Goal: Task Accomplishment & Management: Manage account settings

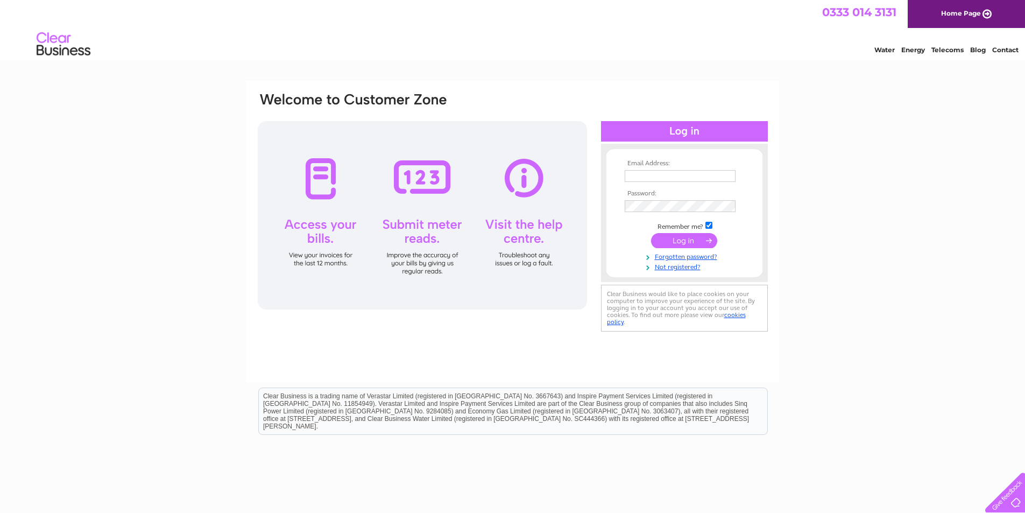
type input "kathleen@carltondie.com"
click at [686, 238] on input "submit" at bounding box center [684, 240] width 66 height 15
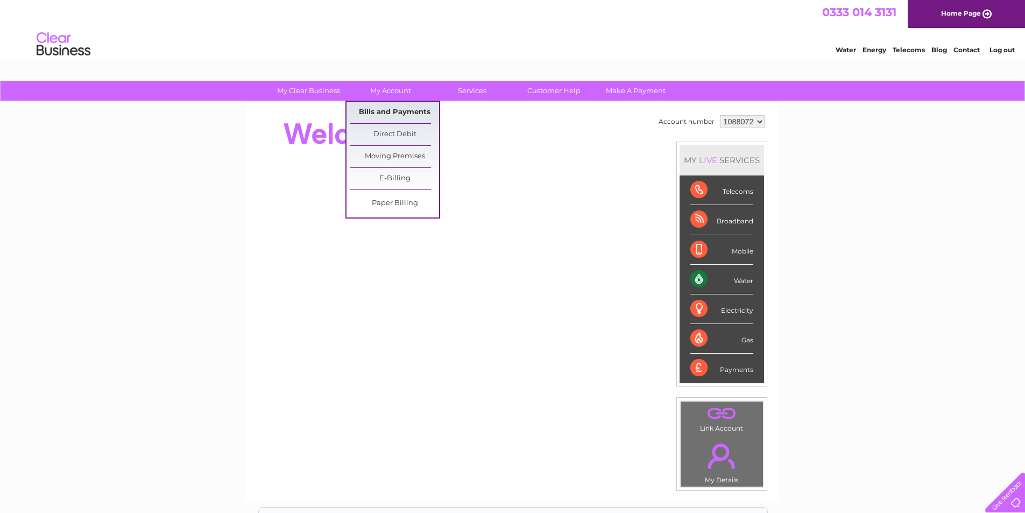
click at [400, 110] on link "Bills and Payments" at bounding box center [394, 113] width 89 height 22
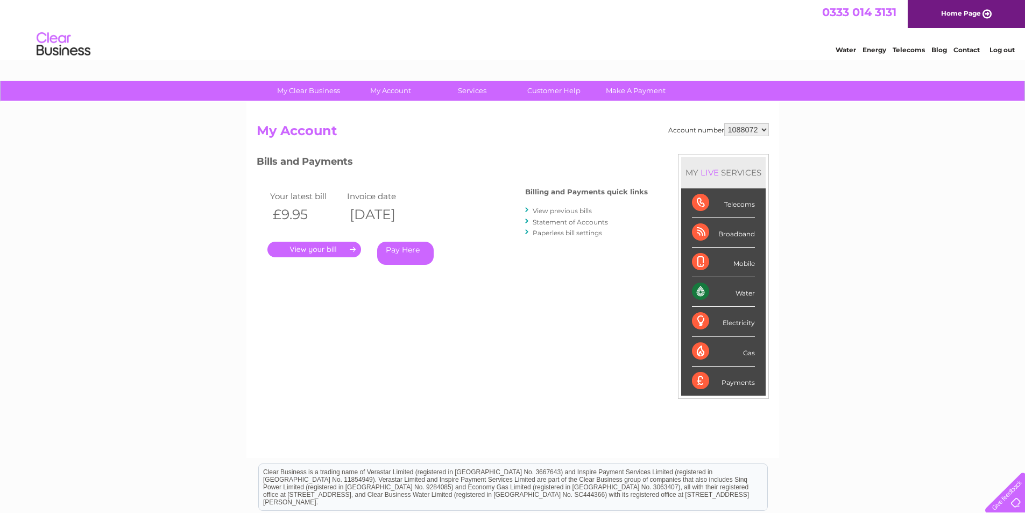
click at [1004, 47] on link "Log out" at bounding box center [1001, 50] width 25 height 8
